Goal: Task Accomplishment & Management: Use online tool/utility

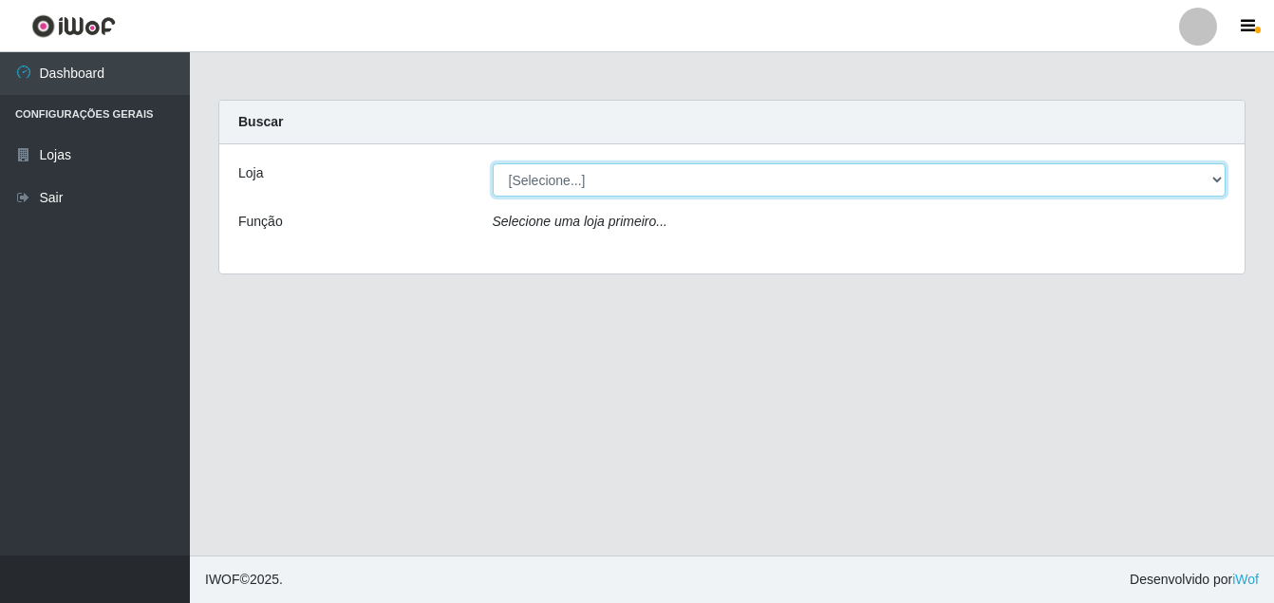
click at [573, 186] on select "[Selecione...] Ajubá Mercado" at bounding box center [860, 179] width 734 height 33
select select "402"
click at [493, 163] on select "[Selecione...] Ajubá Mercado" at bounding box center [860, 179] width 734 height 33
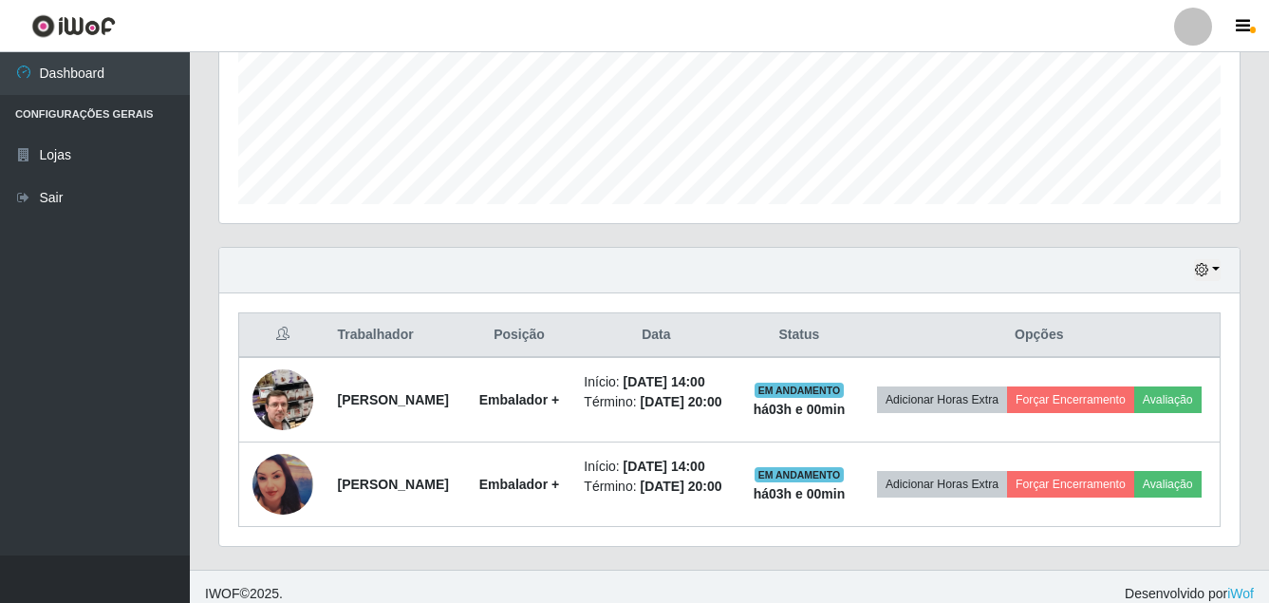
scroll to position [517, 0]
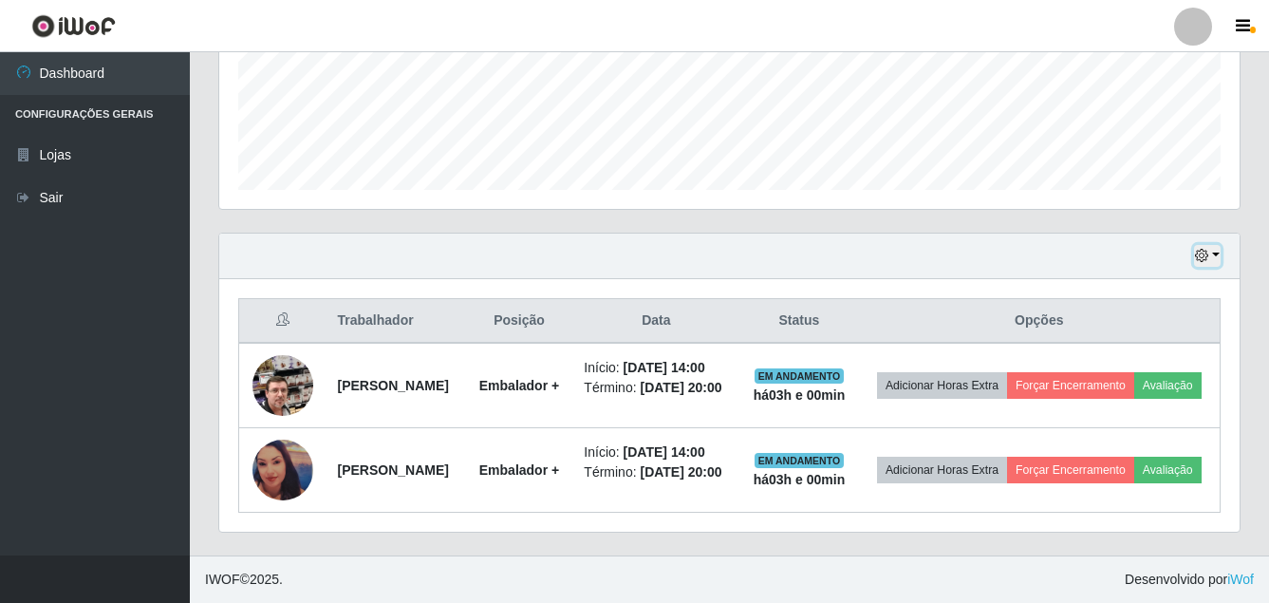
click at [1198, 249] on icon "button" at bounding box center [1201, 255] width 13 height 13
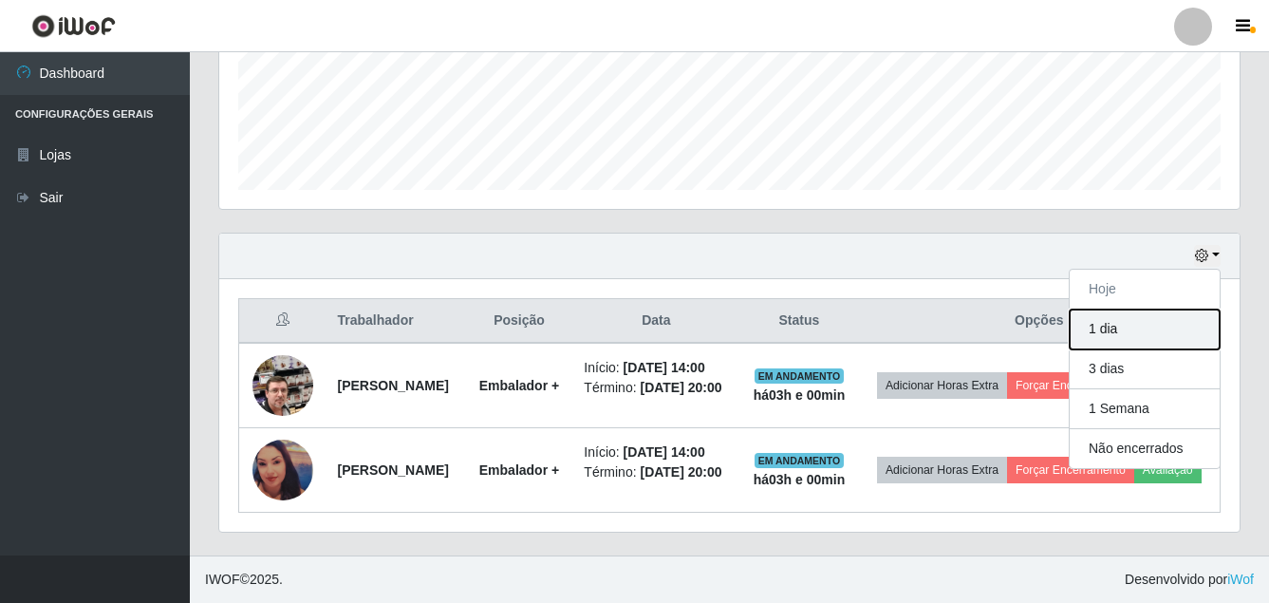
click at [1126, 310] on button "1 dia" at bounding box center [1145, 329] width 150 height 40
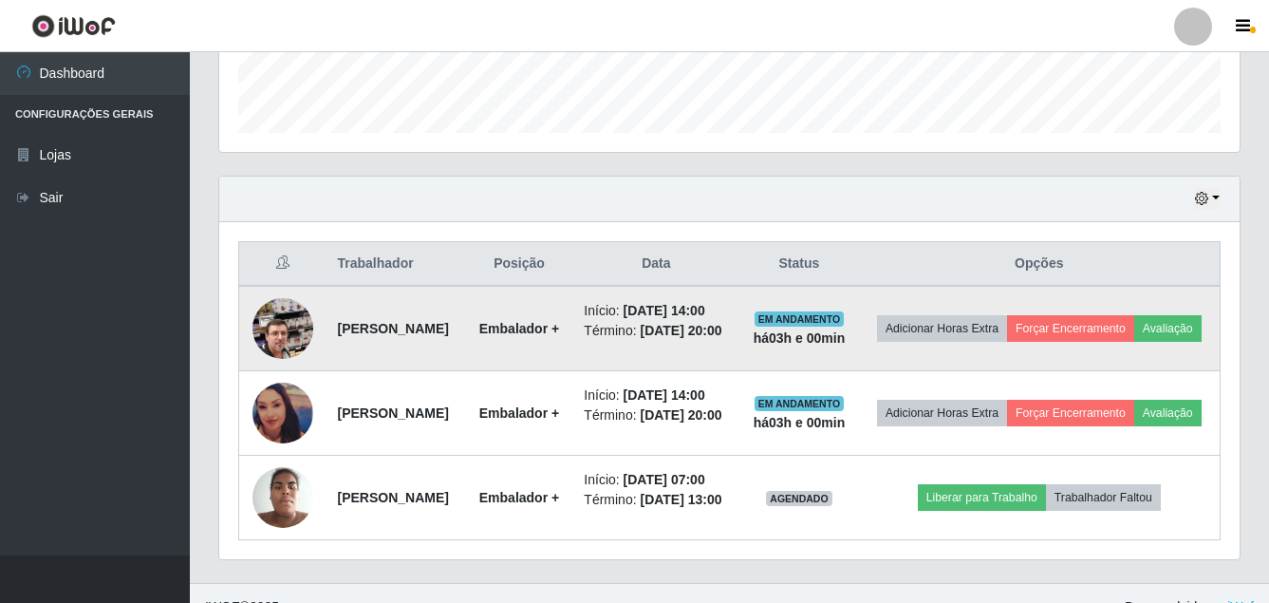
scroll to position [616, 0]
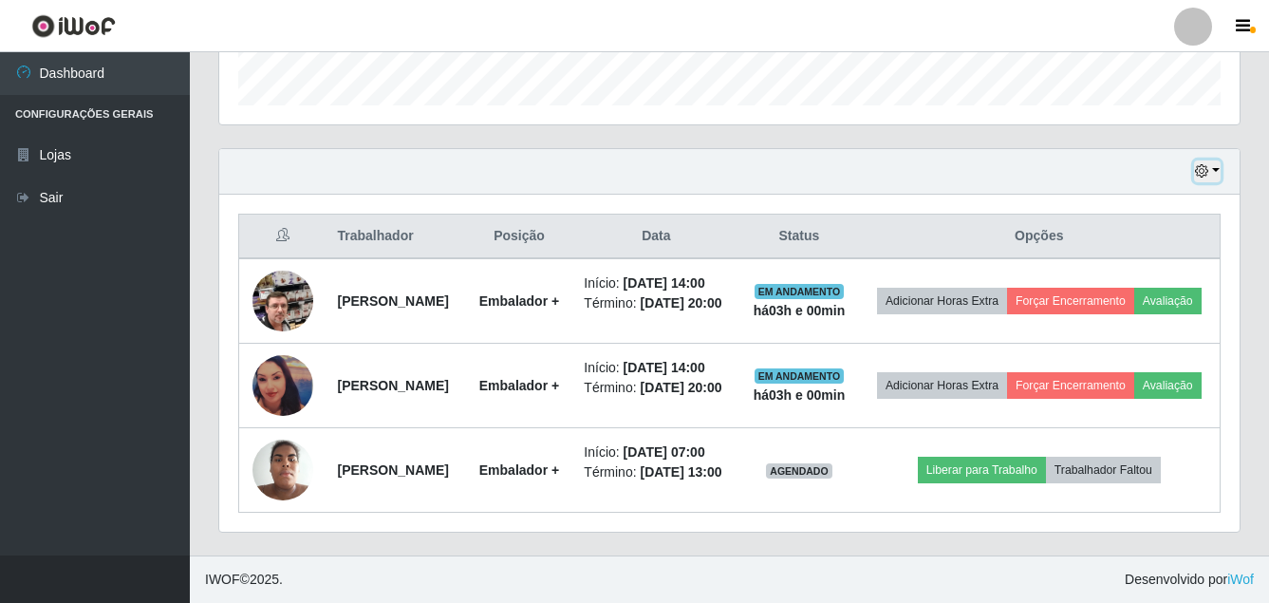
click at [1201, 164] on icon "button" at bounding box center [1201, 170] width 13 height 13
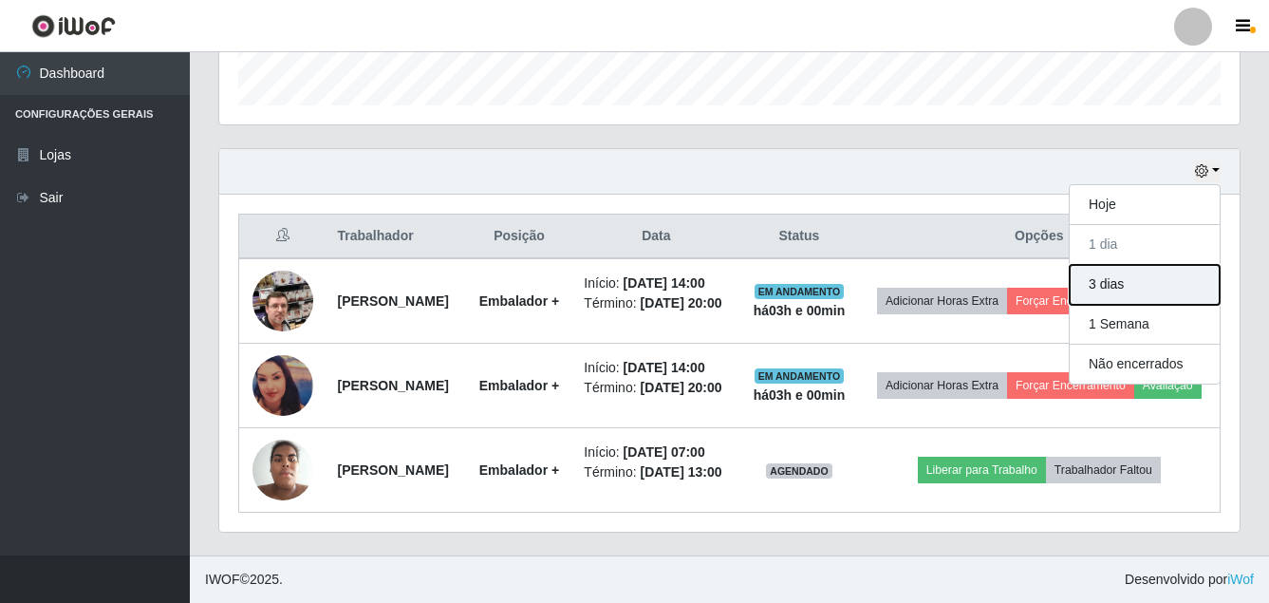
click at [1112, 265] on button "3 dias" at bounding box center [1145, 285] width 150 height 40
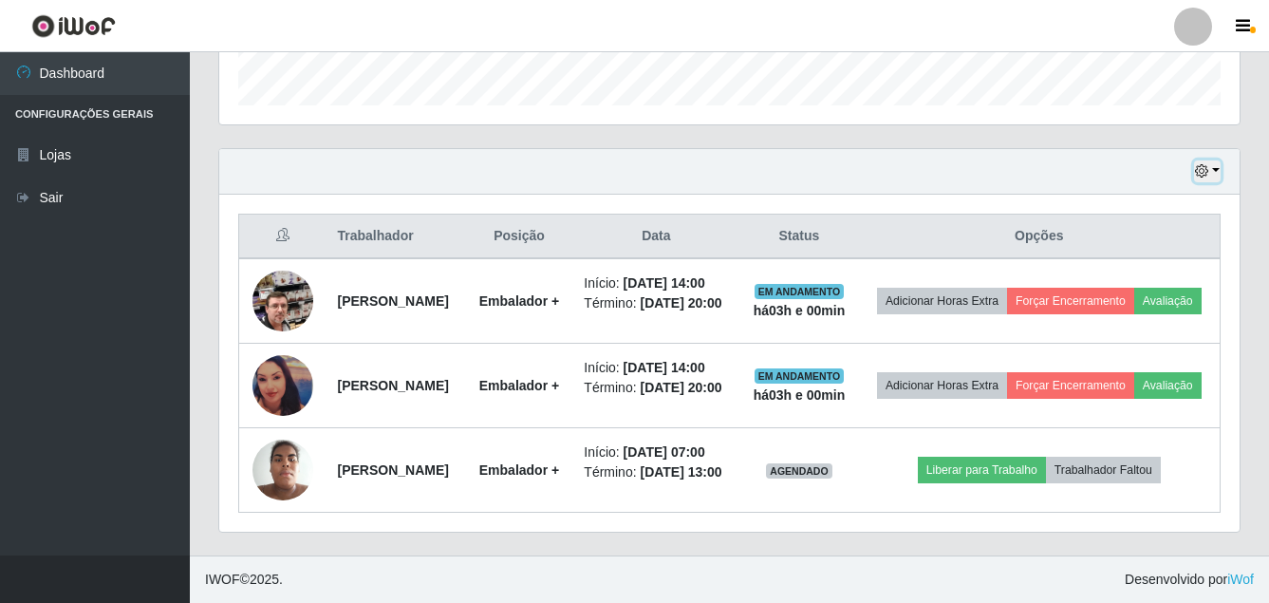
click at [1212, 160] on button "button" at bounding box center [1207, 171] width 27 height 22
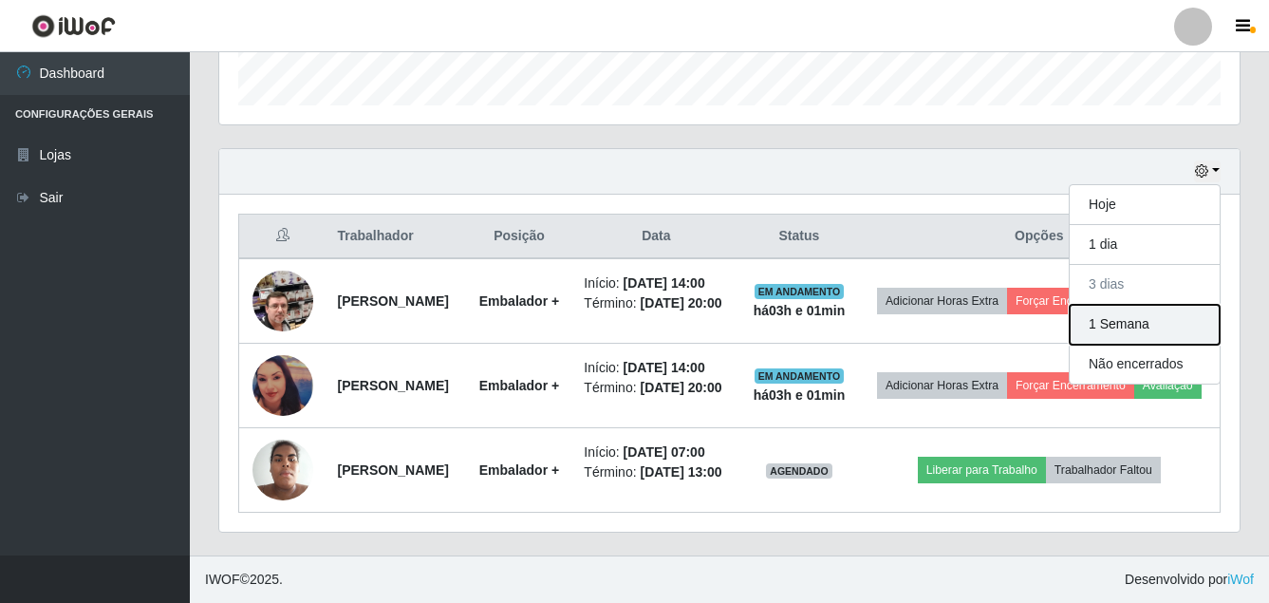
click at [1120, 305] on button "1 Semana" at bounding box center [1145, 325] width 150 height 40
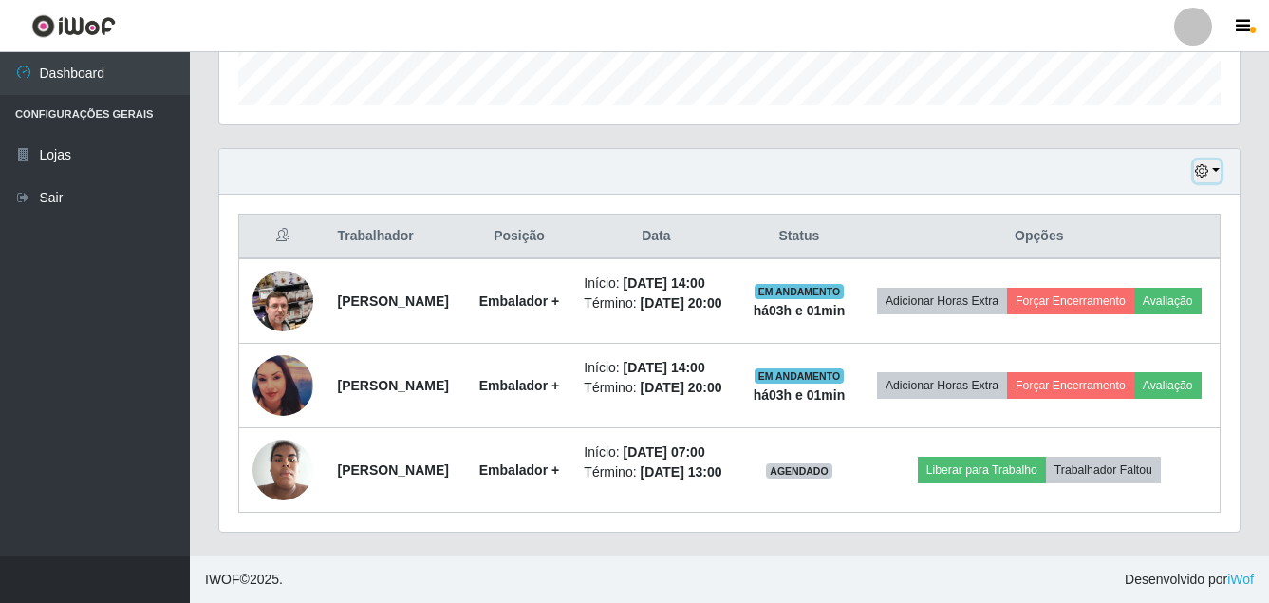
click at [1213, 160] on button "button" at bounding box center [1207, 171] width 27 height 22
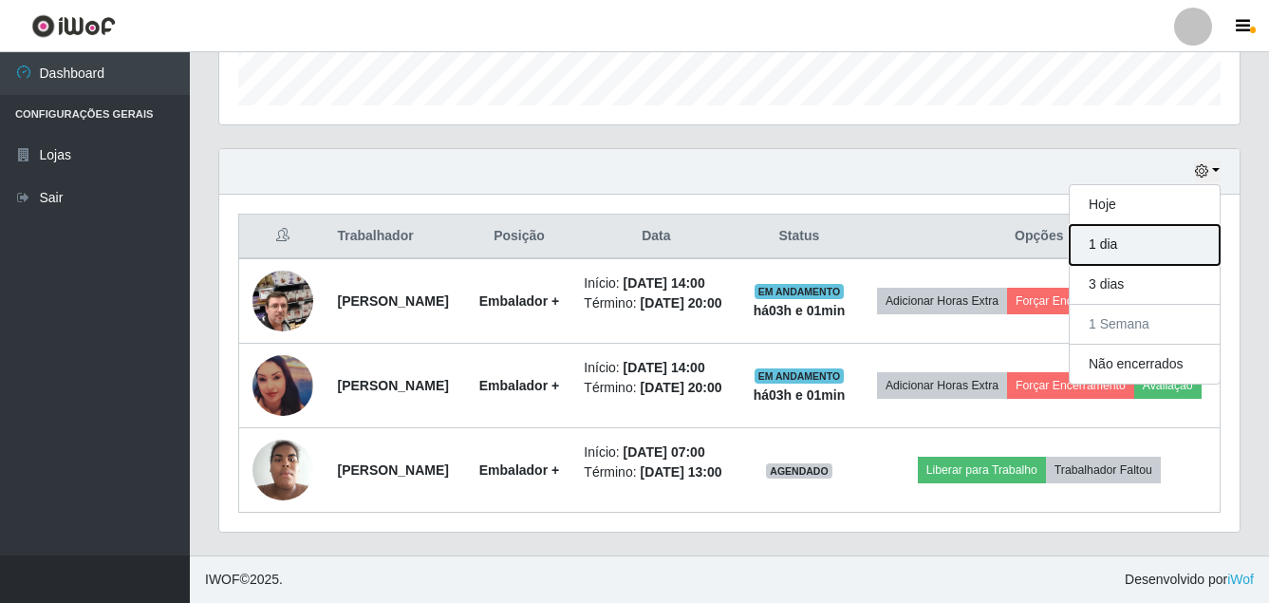
click at [1132, 225] on button "1 dia" at bounding box center [1145, 245] width 150 height 40
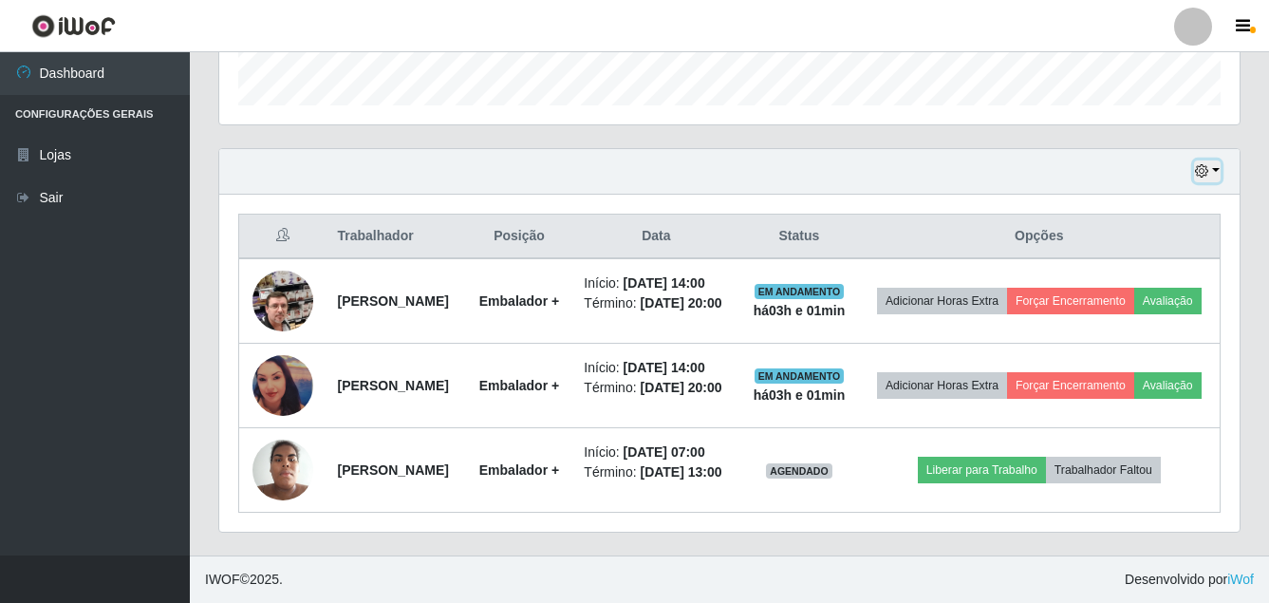
click at [1208, 164] on icon "button" at bounding box center [1201, 170] width 13 height 13
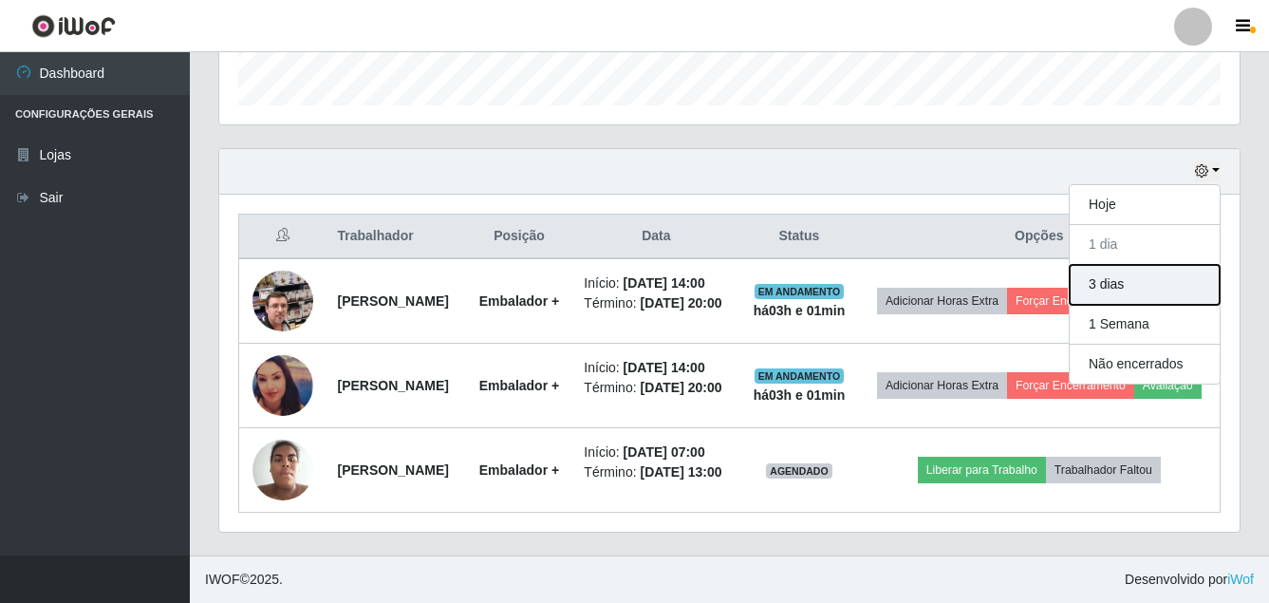
click at [1108, 265] on button "3 dias" at bounding box center [1145, 285] width 150 height 40
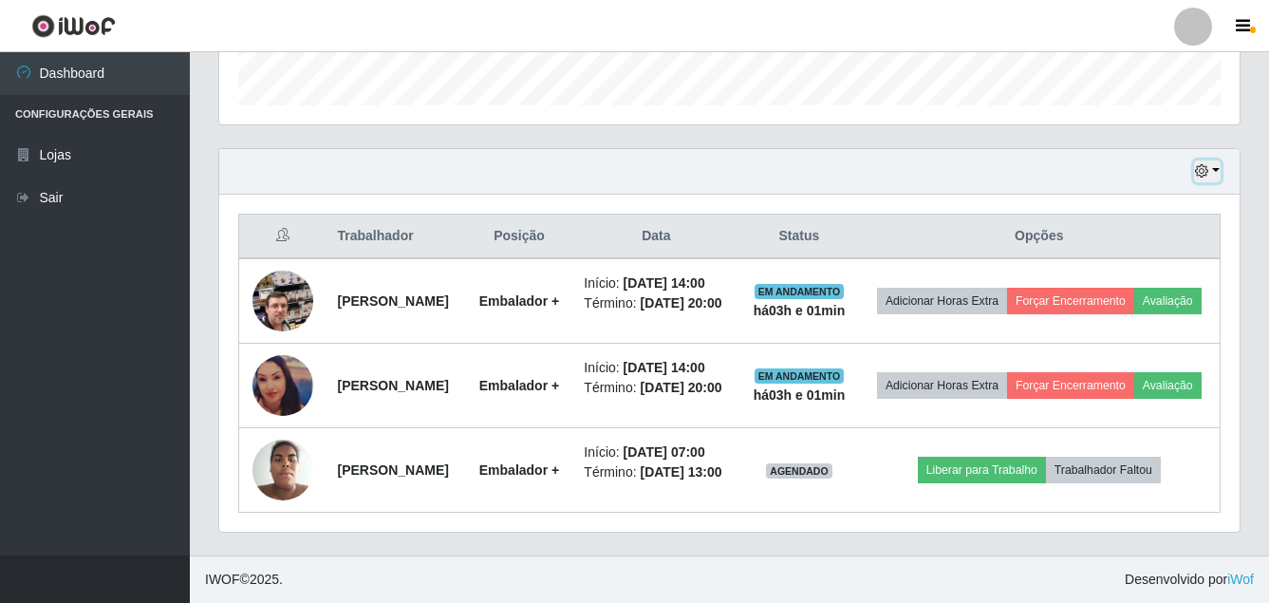
click at [1199, 164] on icon "button" at bounding box center [1201, 170] width 13 height 13
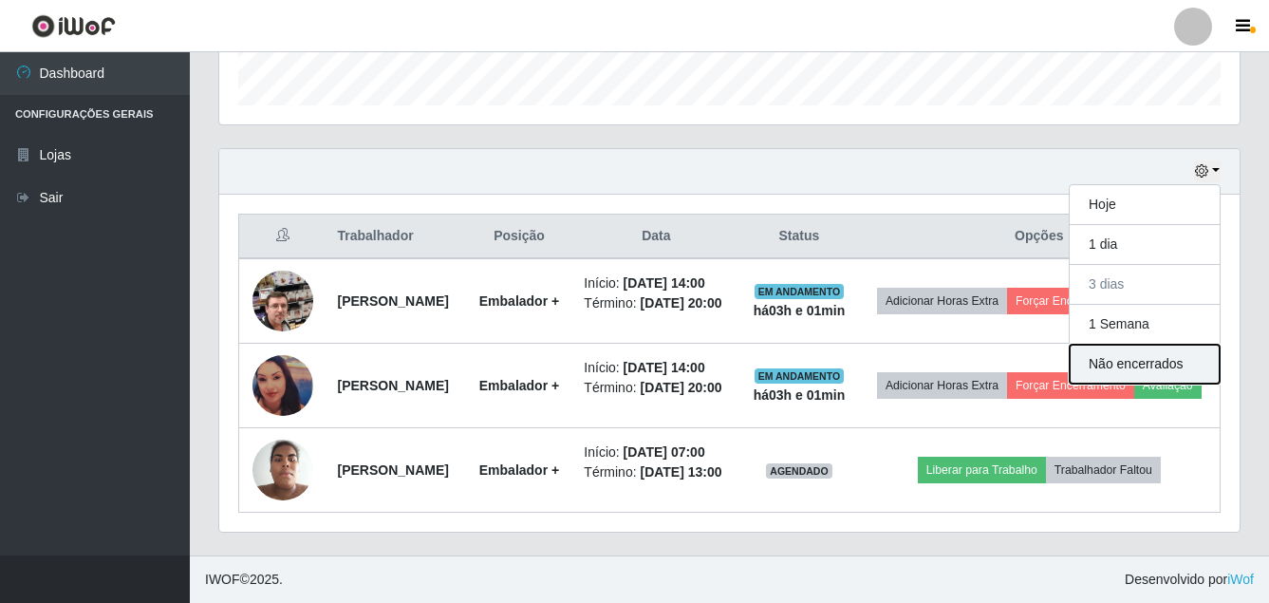
click at [1107, 345] on button "Não encerrados" at bounding box center [1145, 364] width 150 height 39
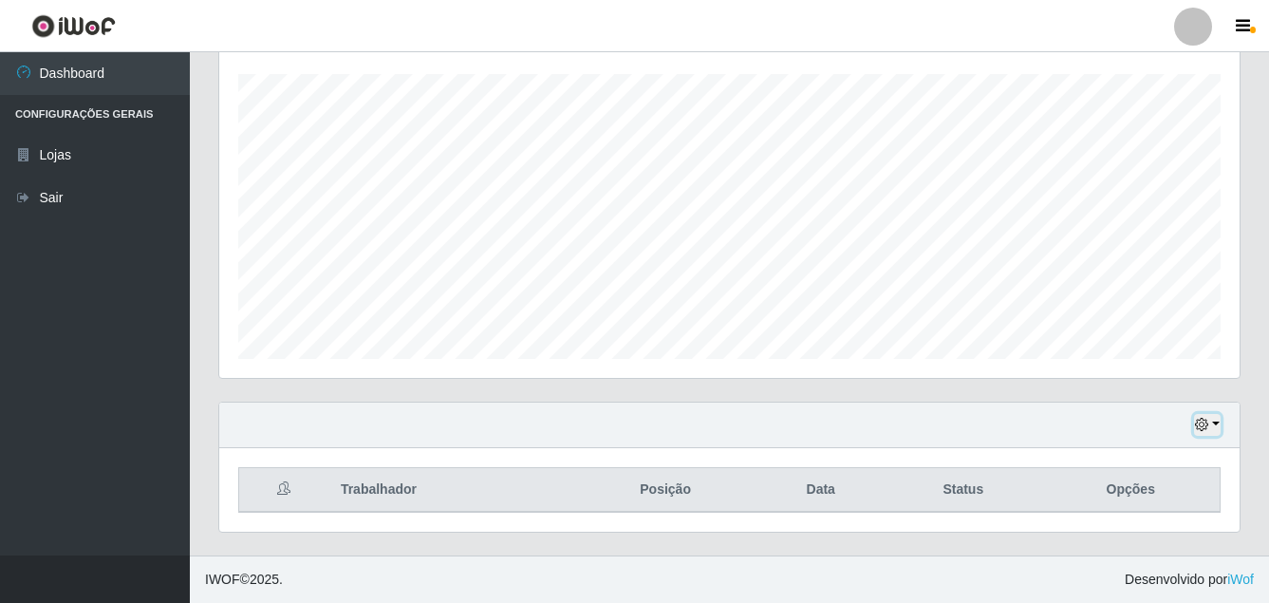
click at [1209, 416] on button "button" at bounding box center [1207, 425] width 27 height 22
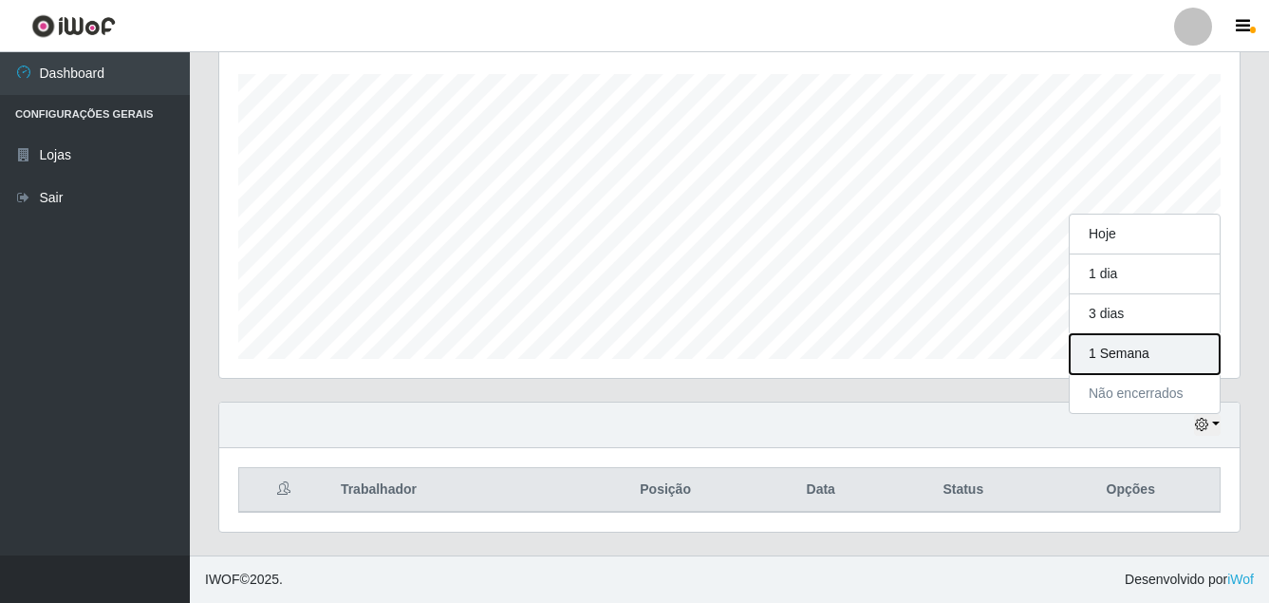
click at [1120, 350] on button "1 Semana" at bounding box center [1145, 354] width 150 height 40
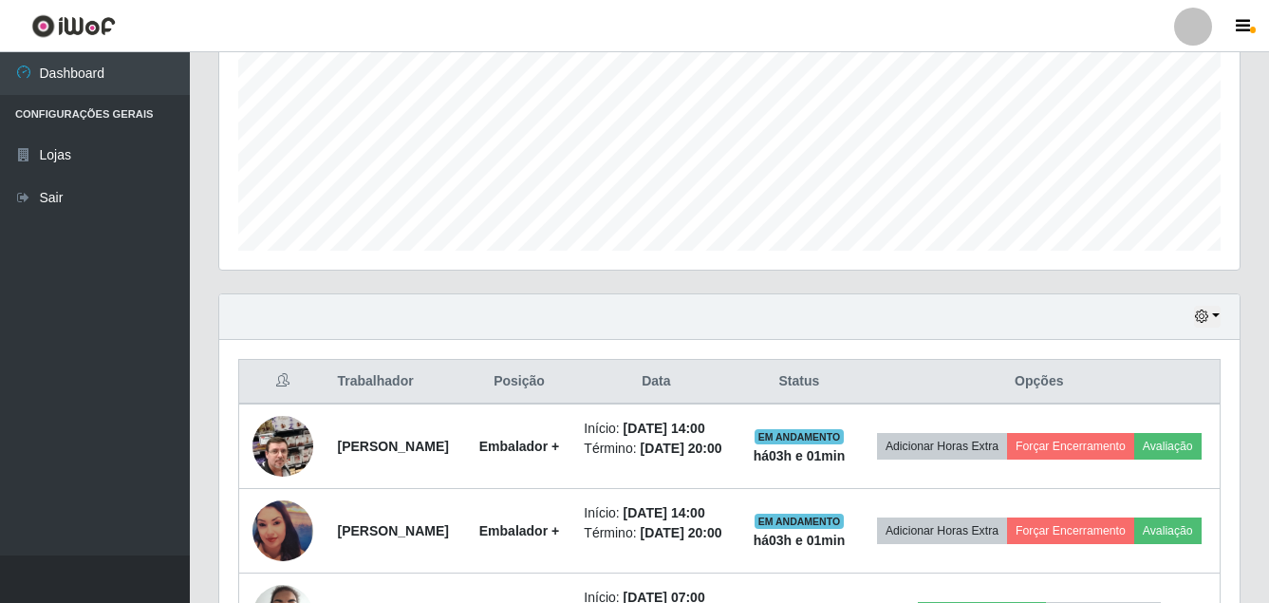
scroll to position [616, 0]
